Goal: Download file/media

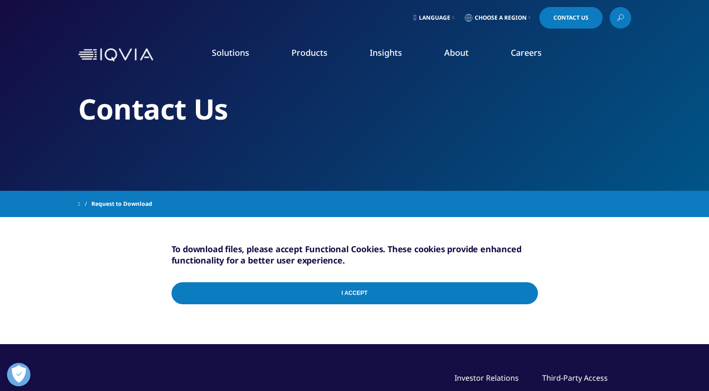
click at [380, 291] on input "I Accept" at bounding box center [355, 293] width 366 height 22
click at [340, 290] on input "I Accept" at bounding box center [355, 293] width 366 height 22
click at [390, 111] on h2 "Contact Us" at bounding box center [354, 108] width 553 height 35
click at [353, 291] on input "I Accept" at bounding box center [355, 293] width 366 height 22
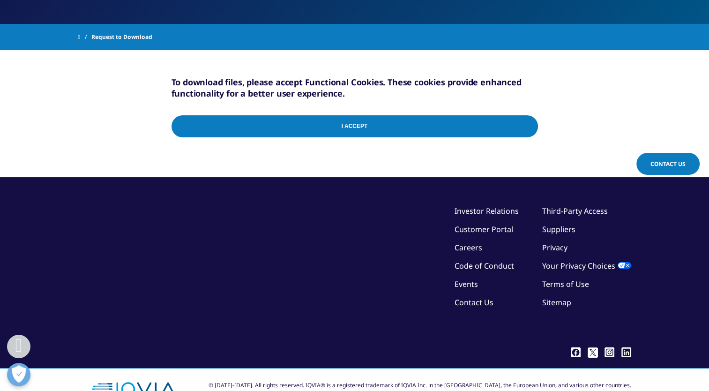
click at [524, 130] on input "I Accept" at bounding box center [355, 126] width 366 height 22
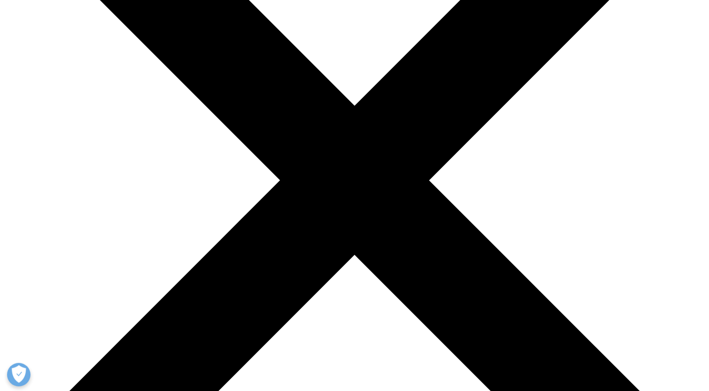
scroll to position [168, 0]
